Goal: Information Seeking & Learning: Learn about a topic

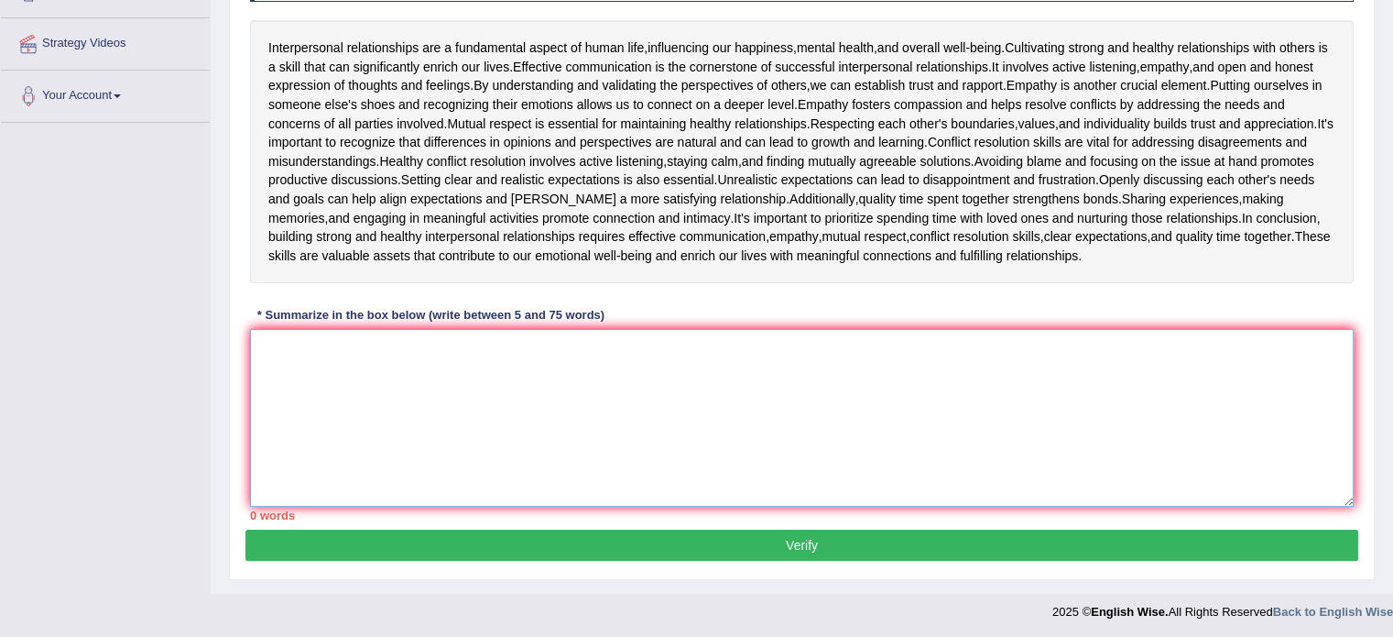
type textarea "i"
click at [470, 344] on textarea "Interpersonal relationships are fundermental" at bounding box center [802, 418] width 1104 height 178
click at [464, 342] on textarea "Interpersonal relationships are fundrmental" at bounding box center [802, 418] width 1104 height 178
click at [464, 344] on textarea "Interpersonal relationships are fundrmental" at bounding box center [802, 418] width 1104 height 178
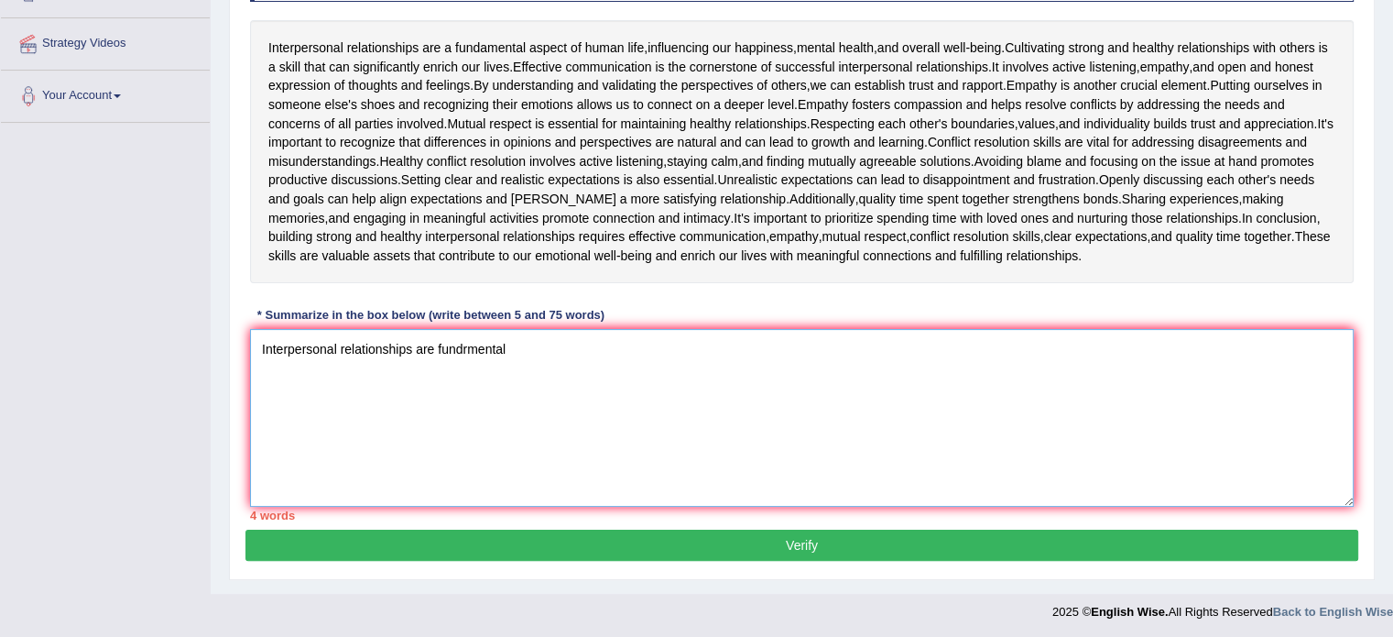
click at [464, 347] on textarea "Interpersonal relationships are fundrmental" at bounding box center [802, 418] width 1104 height 178
click at [465, 344] on textarea "Interpersonal relationships are fundrmental" at bounding box center [802, 418] width 1104 height 178
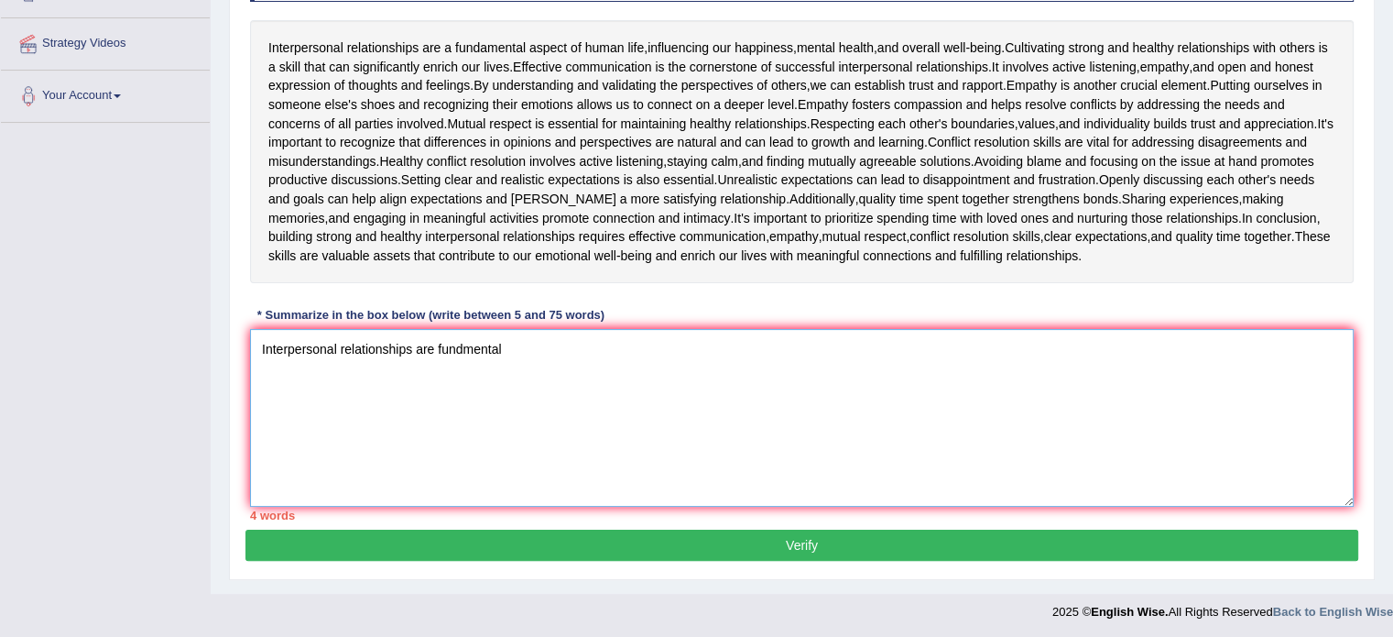
click at [502, 339] on textarea "Interpersonal relationships are fundmental" at bounding box center [802, 418] width 1104 height 178
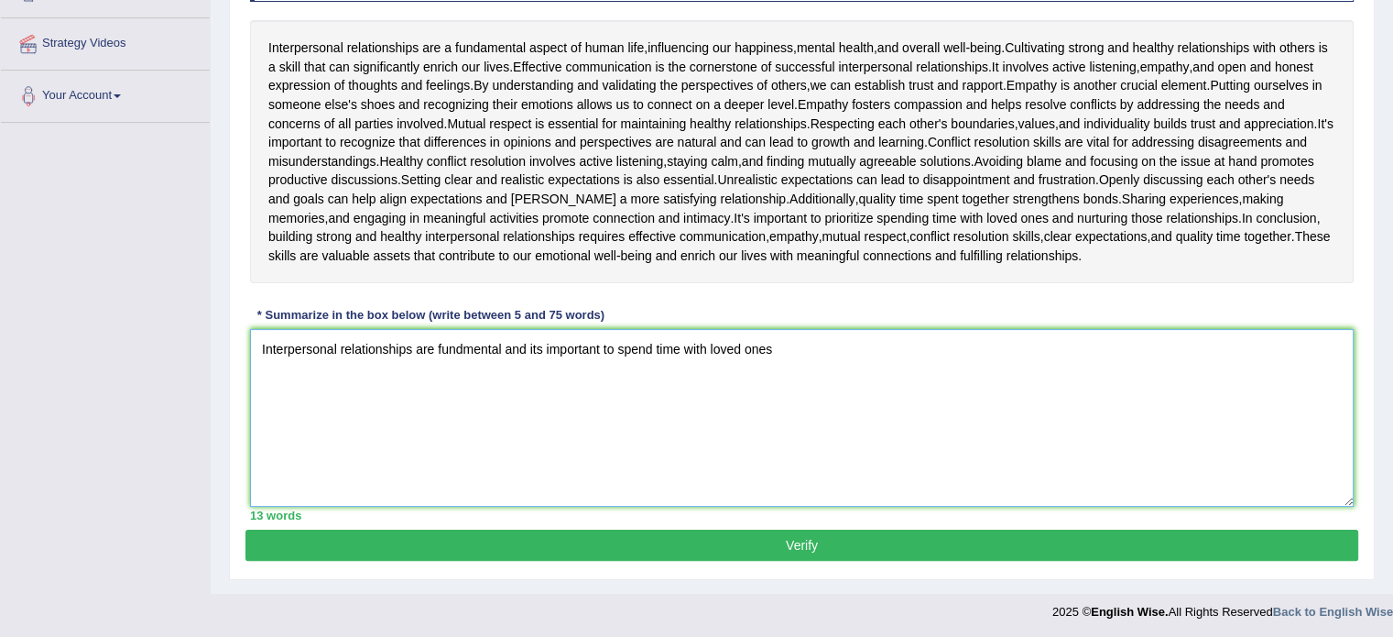
click at [542, 345] on textarea "Interpersonal relationships are fundmental and its important to spend time with…" at bounding box center [802, 418] width 1104 height 178
click at [759, 347] on textarea "Interpersonal relationships are fundmental and important to spend time with lov…" at bounding box center [802, 418] width 1104 height 178
click at [678, 355] on textarea "Interpersonal relationships are fundmental and important to spend time with lov…" at bounding box center [802, 418] width 1104 height 178
type textarea "Interpersonal relationships are fundmental and important to spend time with lov…"
click at [813, 545] on button "Verify" at bounding box center [802, 544] width 1113 height 31
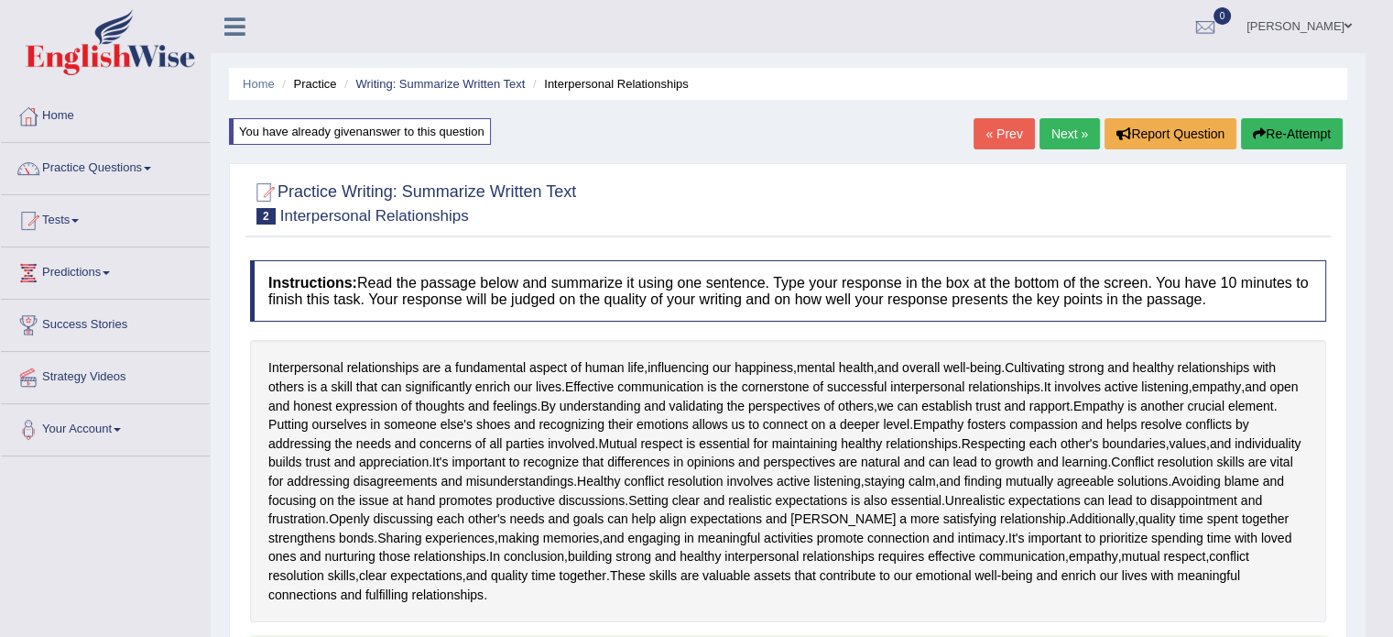
click at [1067, 131] on link "Next »" at bounding box center [1070, 133] width 60 height 31
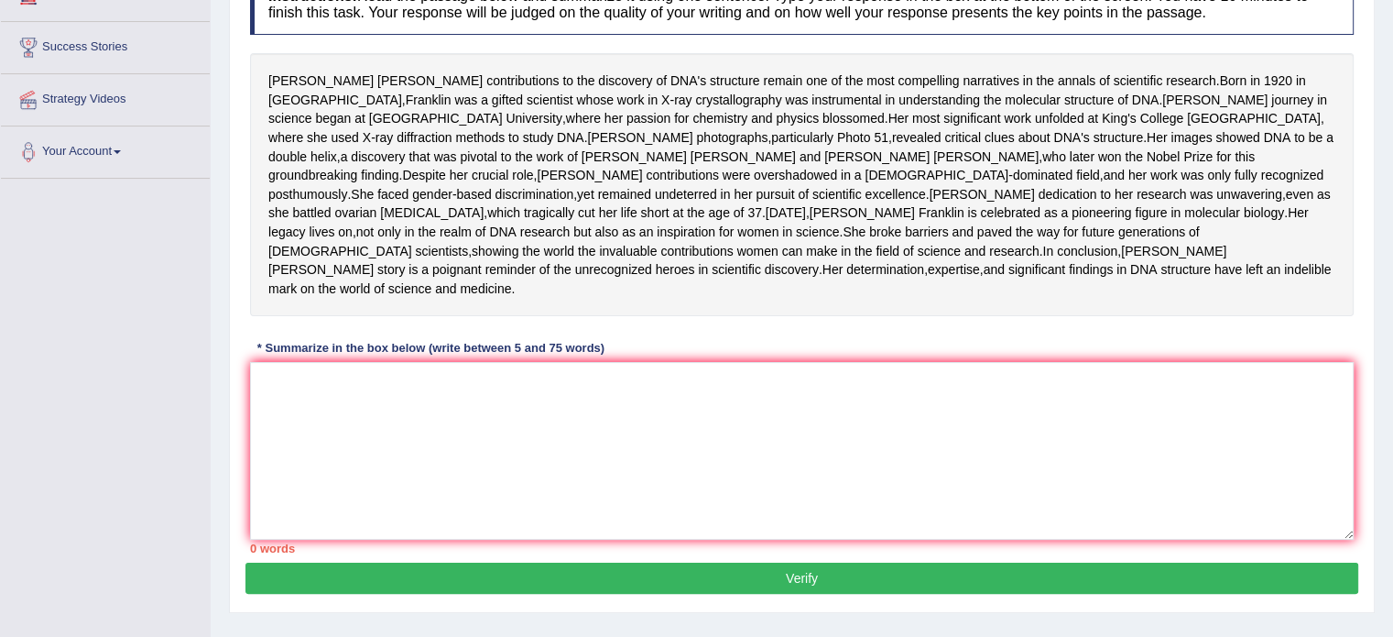
scroll to position [275, 0]
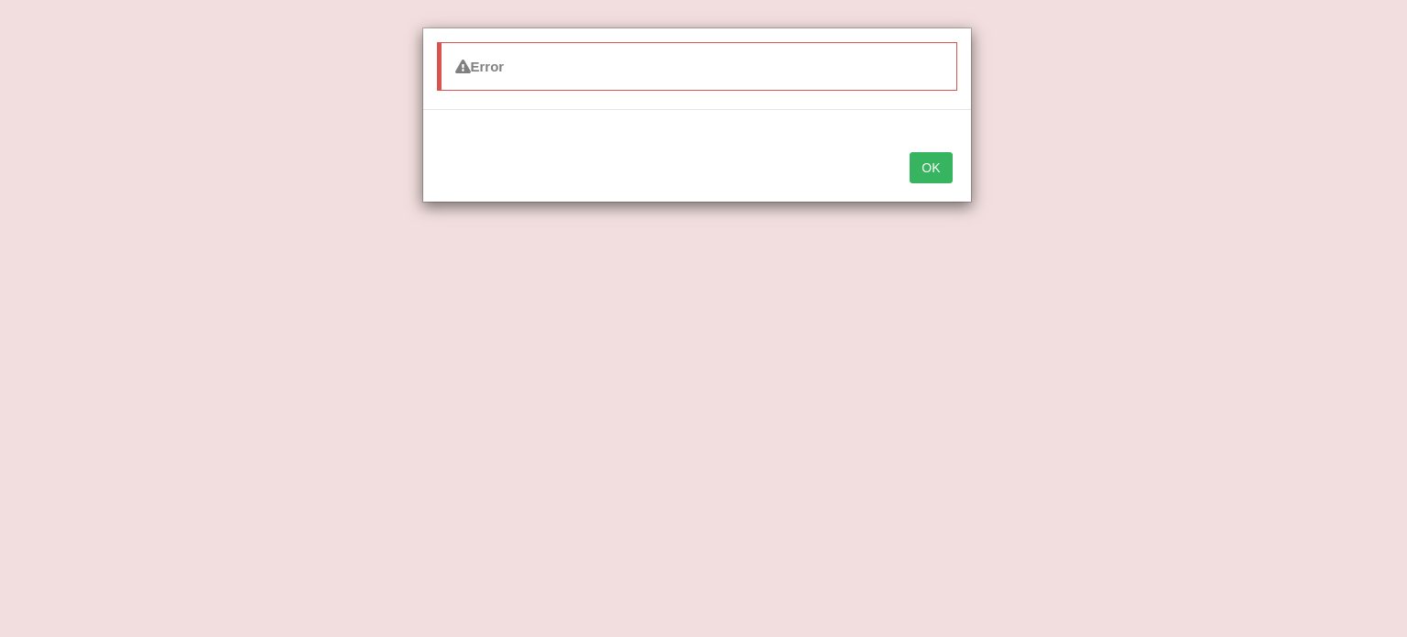
click at [919, 173] on button "OK" at bounding box center [931, 167] width 42 height 31
